Goal: Transaction & Acquisition: Book appointment/travel/reservation

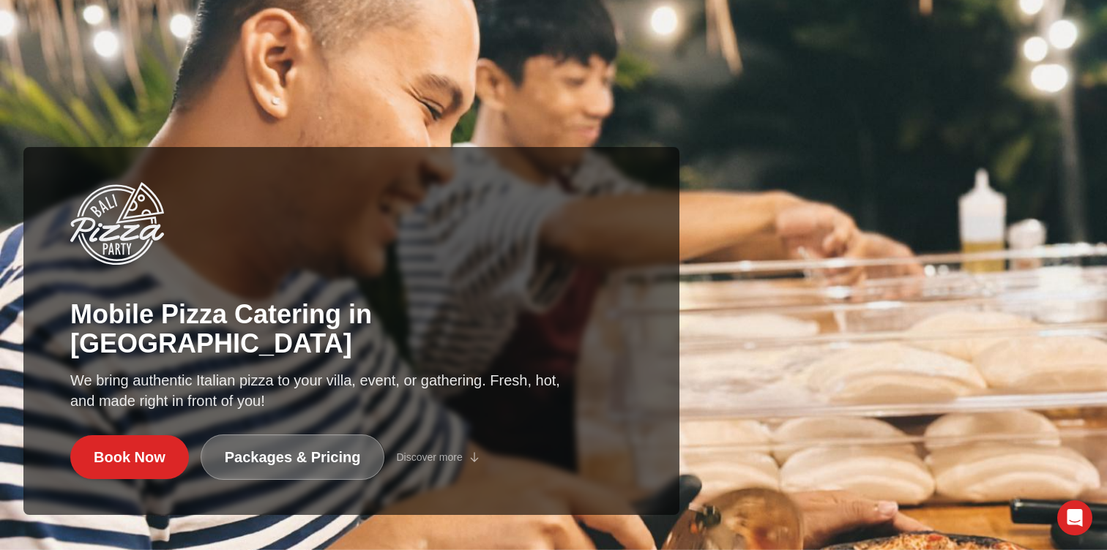
click at [308, 461] on link "Packages & Pricing" at bounding box center [293, 457] width 184 height 45
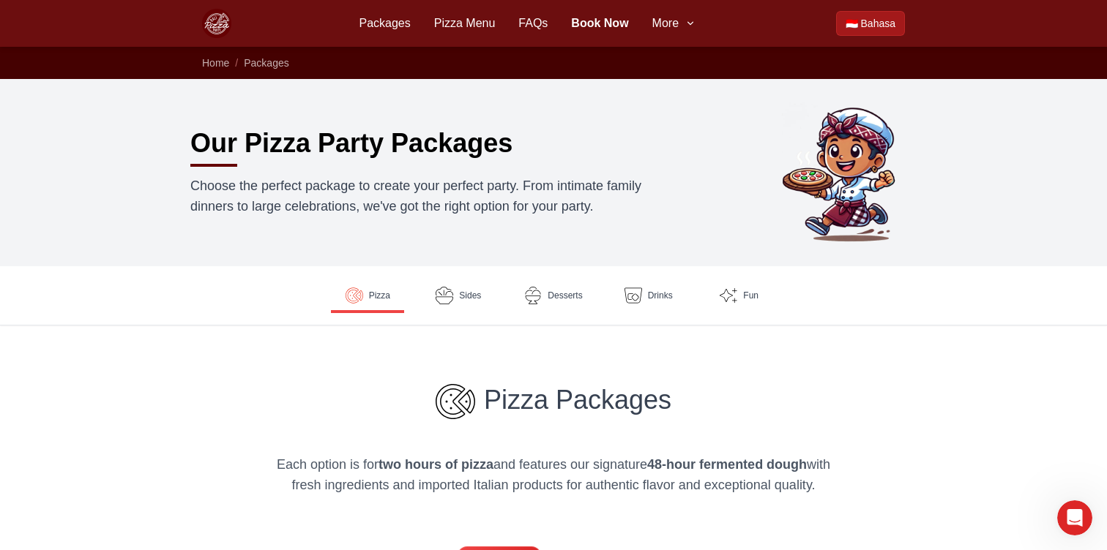
click at [219, 23] on img at bounding box center [216, 23] width 29 height 29
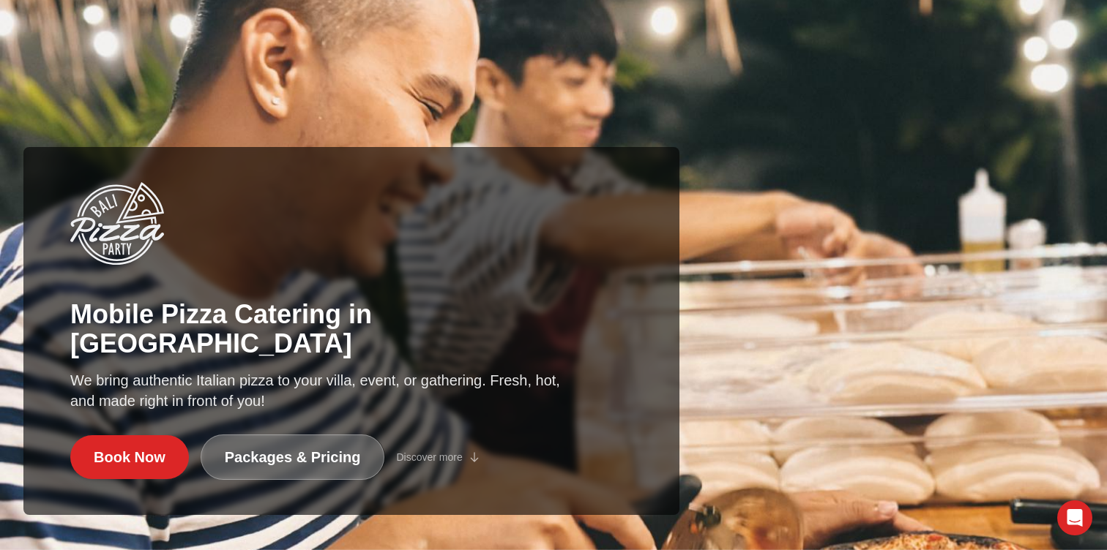
click at [313, 457] on link "Packages & Pricing" at bounding box center [293, 457] width 184 height 45
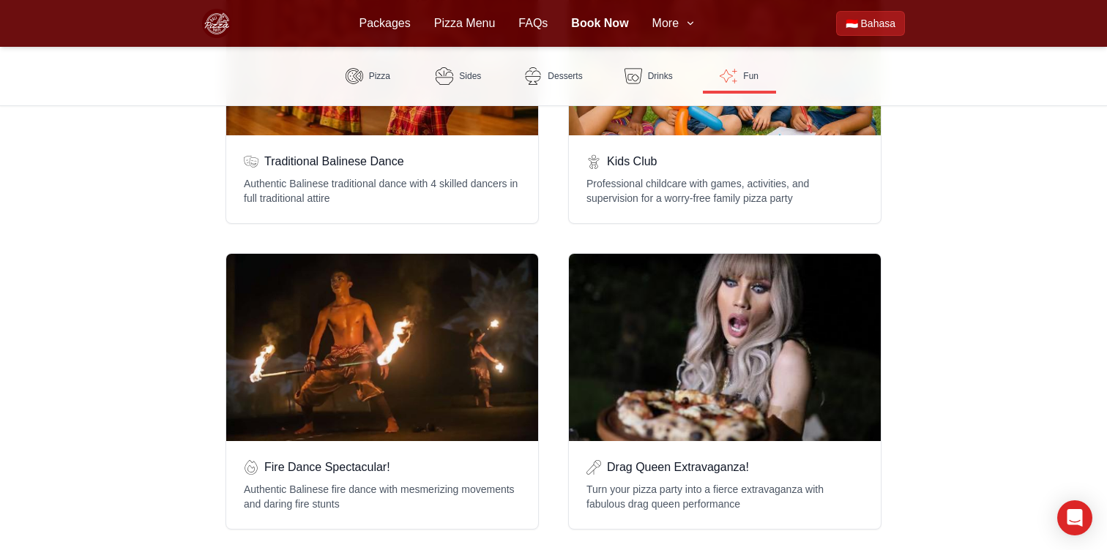
scroll to position [2951, 0]
